Goal: Transaction & Acquisition: Obtain resource

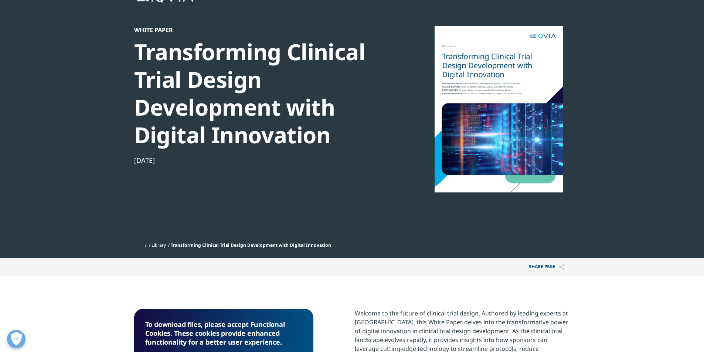
scroll to position [37, 0]
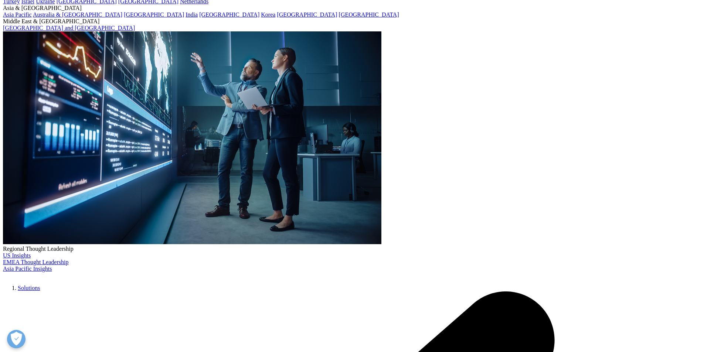
scroll to position [148, 0]
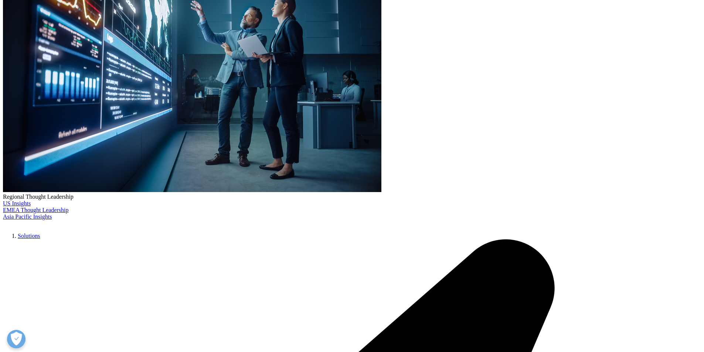
type input "rakesh"
type input "samson"
type input "rakesh.x.samson@jpmorgan.com"
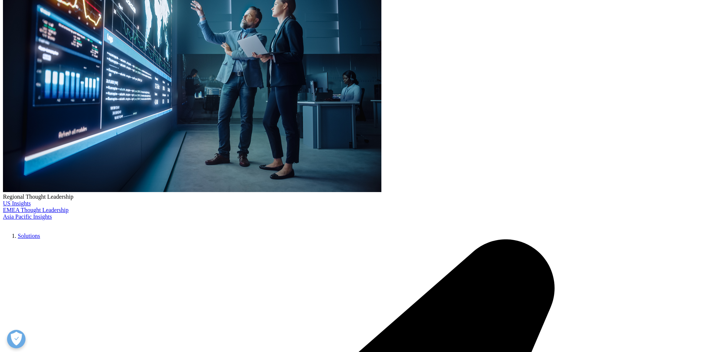
scroll to position [0, 0]
type input "Research"
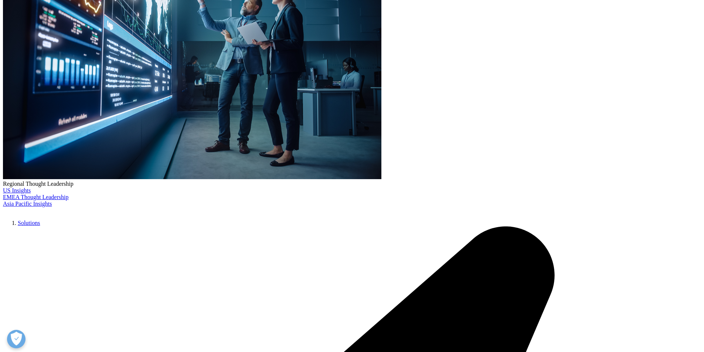
type input "JPM"
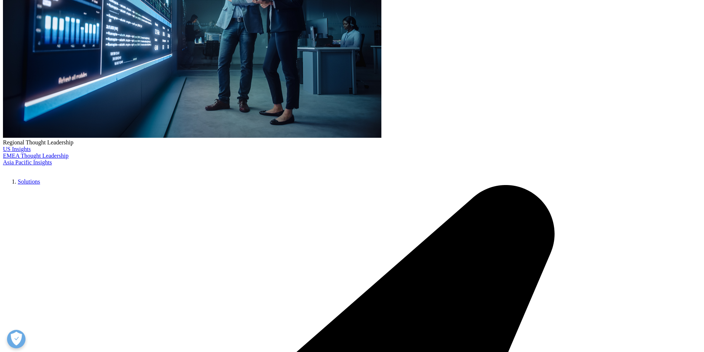
scroll to position [272, 0]
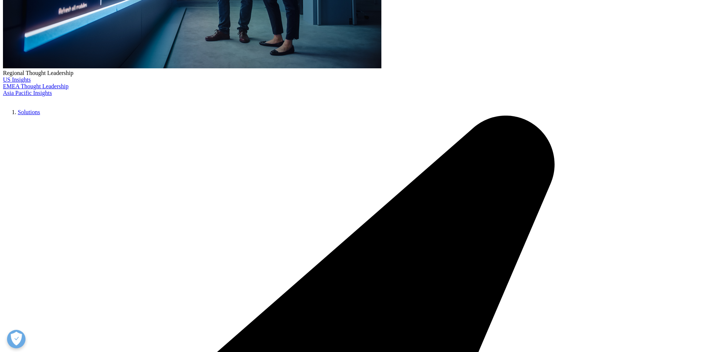
select select "India"
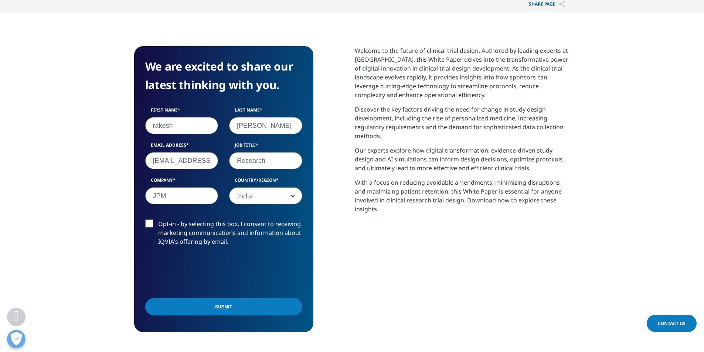
click at [232, 314] on input "Submit" at bounding box center [223, 306] width 157 height 17
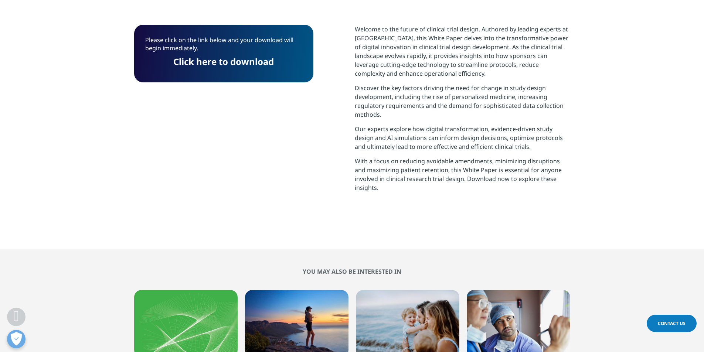
scroll to position [329, 0]
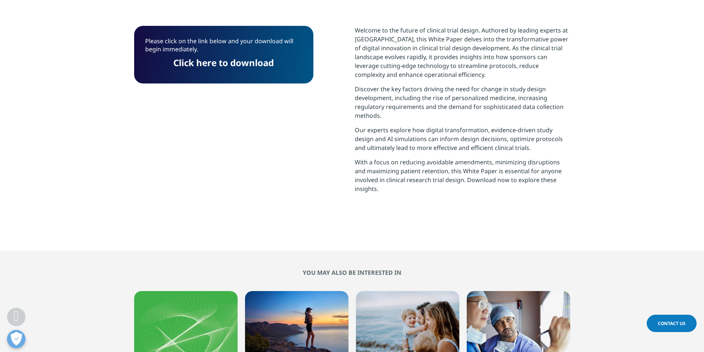
click at [207, 55] on p "Please click on the link below and your download will begin immediately." at bounding box center [223, 48] width 157 height 22
click at [206, 63] on link "Click here to download" at bounding box center [223, 63] width 101 height 12
